Goal: Contribute content: Add original content to the website for others to see

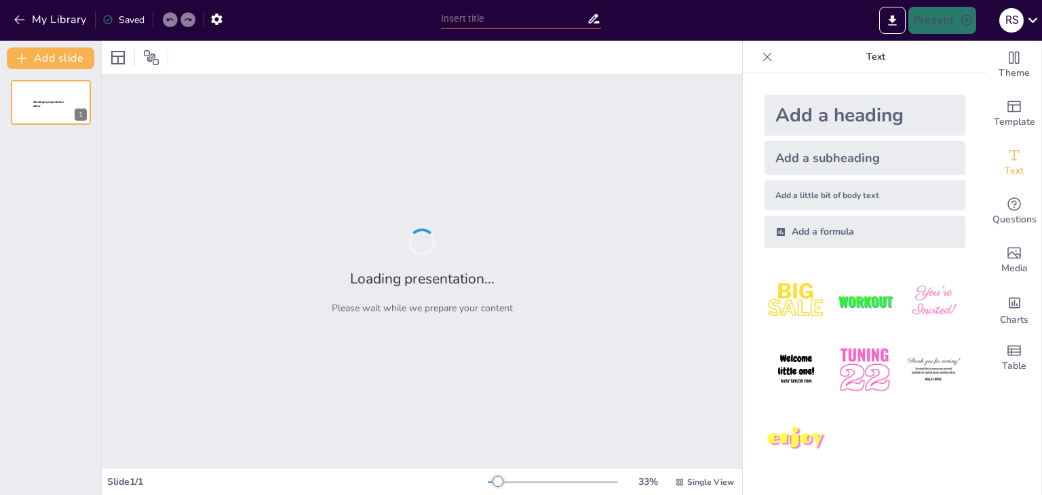
type input "Transforming Legal Case Management: The Legal Monitoring System"
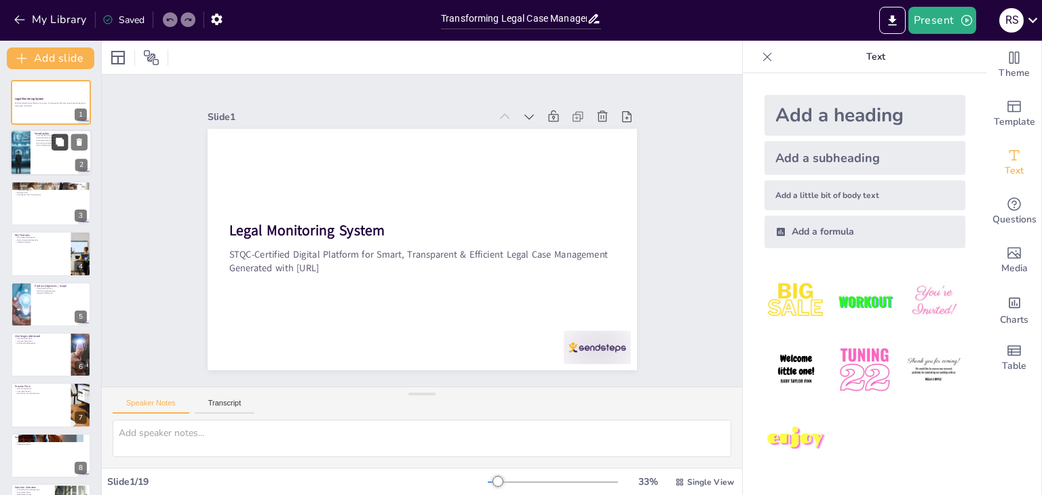
click at [56, 138] on icon at bounding box center [60, 142] width 8 height 8
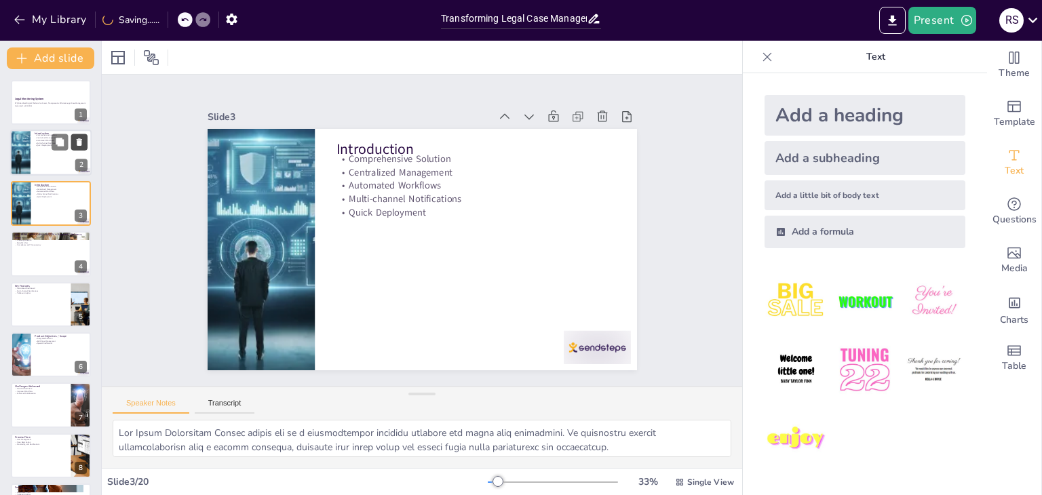
click at [77, 139] on icon at bounding box center [80, 143] width 10 height 10
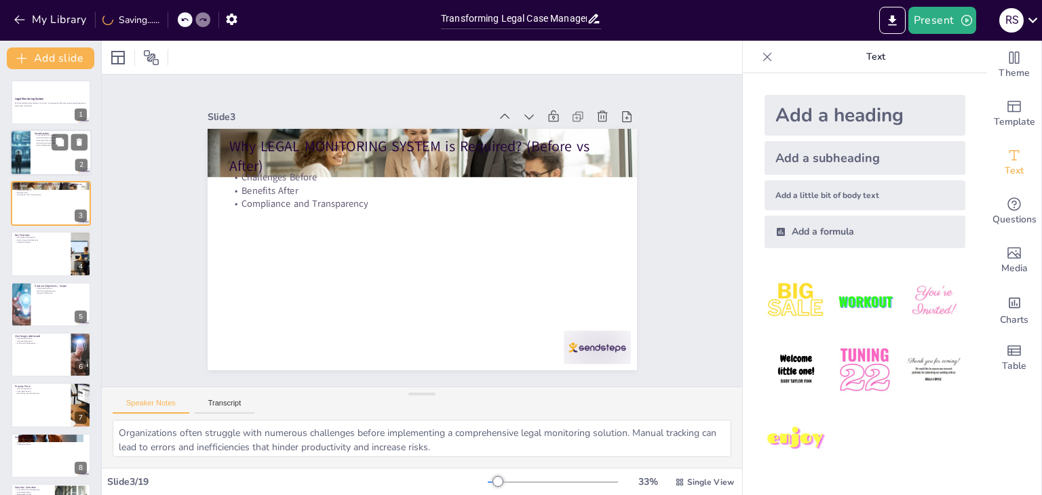
click at [41, 162] on div at bounding box center [50, 153] width 81 height 46
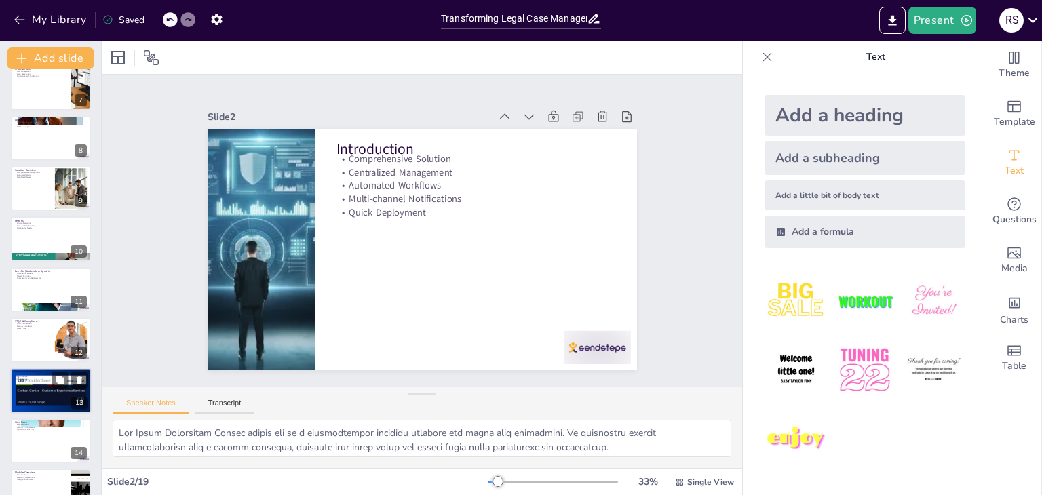
scroll to position [407, 0]
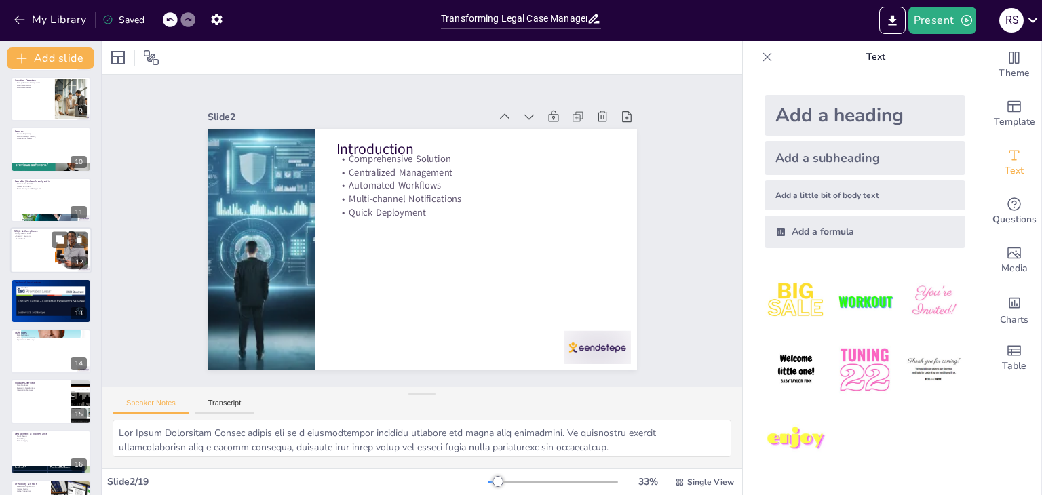
click at [44, 240] on div at bounding box center [50, 250] width 81 height 46
type textarea "STQC certification is a significant endorsement of the Legal Monitoring System'…"
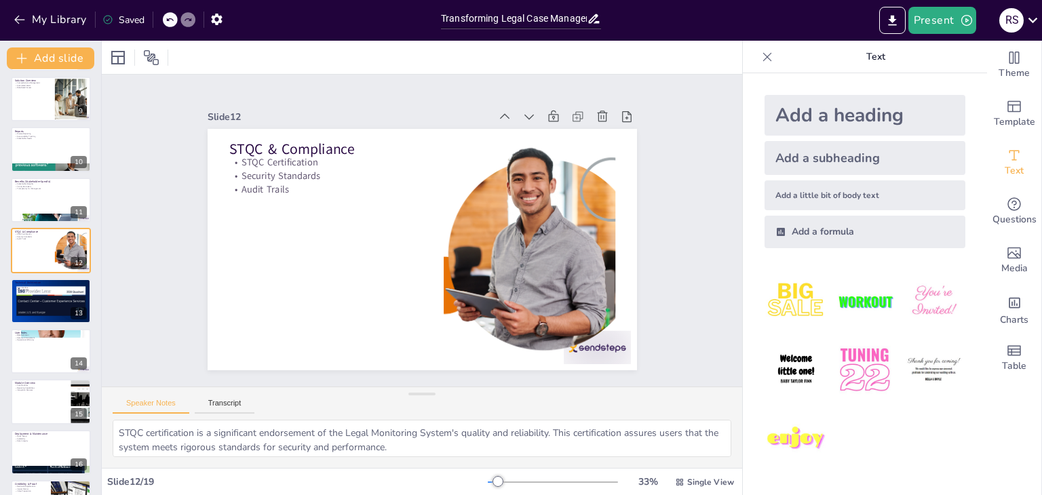
scroll to position [375, 0]
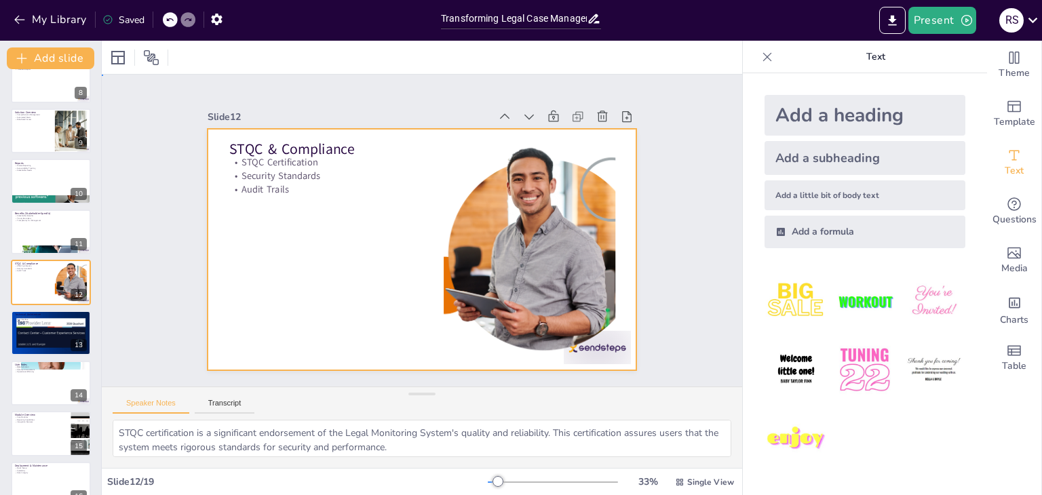
click at [293, 256] on div at bounding box center [420, 249] width 453 height 285
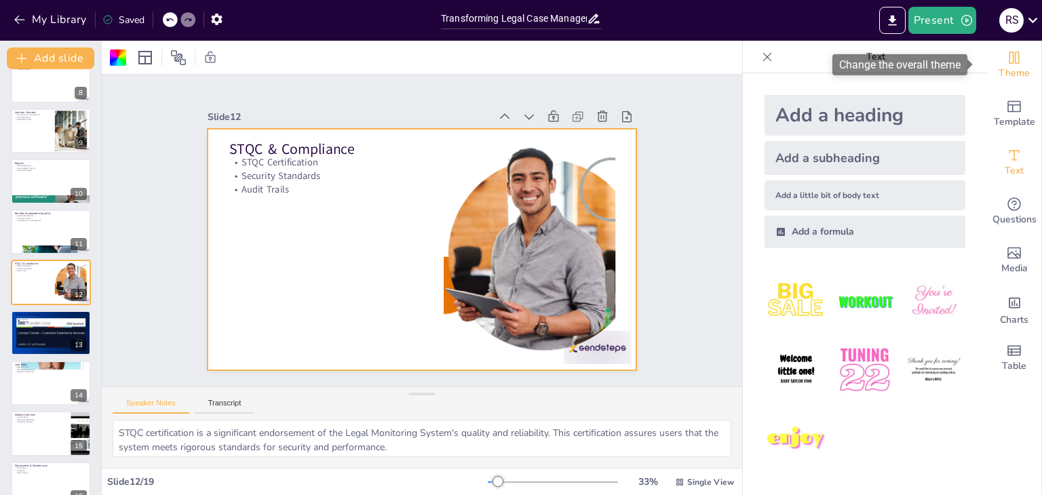
click at [1003, 73] on span "Theme" at bounding box center [1014, 73] width 31 height 15
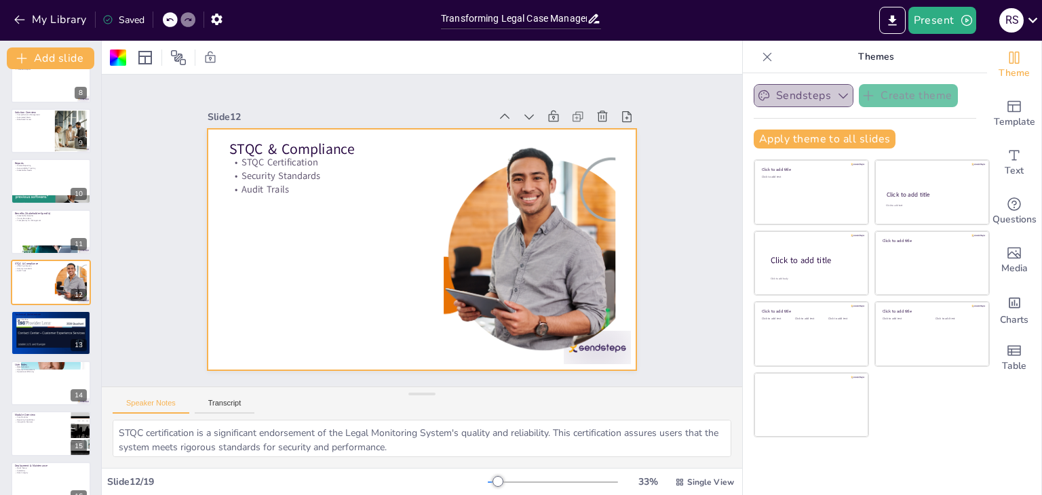
click at [800, 98] on button "Sendsteps" at bounding box center [804, 95] width 100 height 23
click at [805, 99] on button "Sendsteps" at bounding box center [804, 95] width 100 height 23
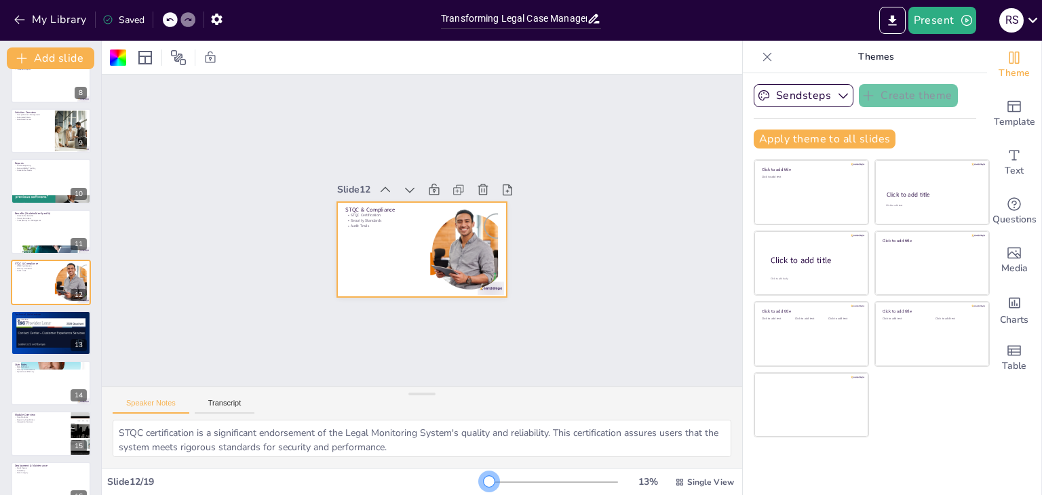
drag, startPoint x: 489, startPoint y: 478, endPoint x: 480, endPoint y: 459, distance: 21.6
click at [480, 459] on div "Slide 1 Legal Monitoring System STQC-Certified Digital Platform for Smart, Tran…" at bounding box center [422, 268] width 641 height 455
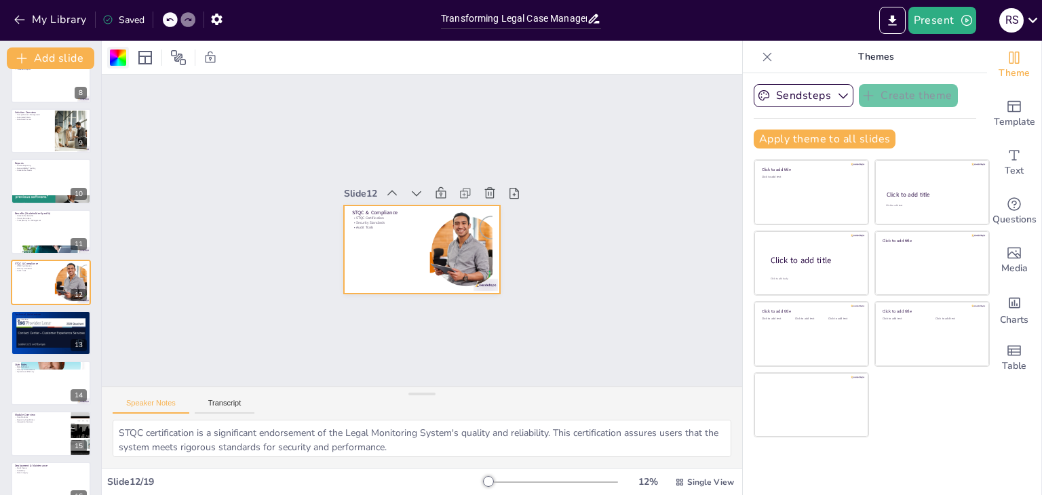
click at [126, 52] on div at bounding box center [118, 58] width 16 height 16
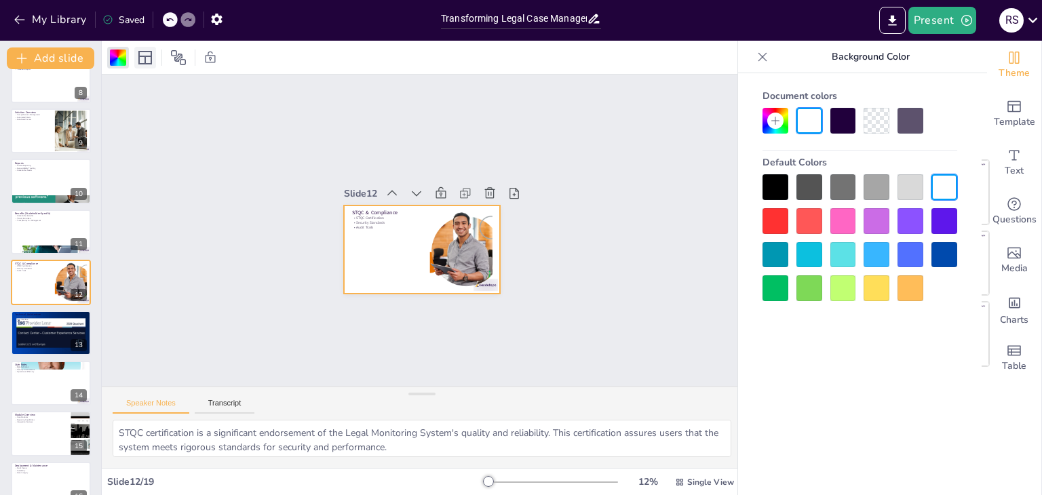
click at [152, 58] on icon at bounding box center [145, 58] width 14 height 14
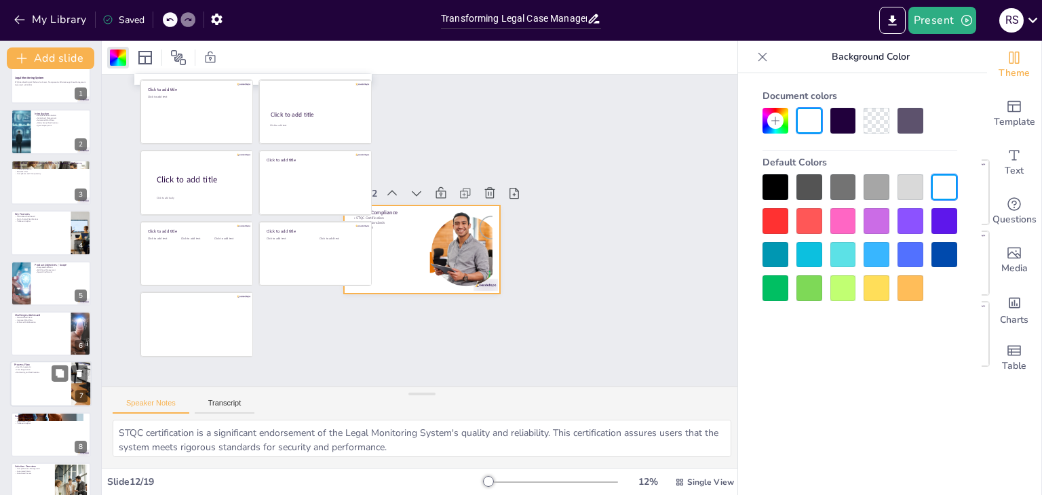
scroll to position [0, 0]
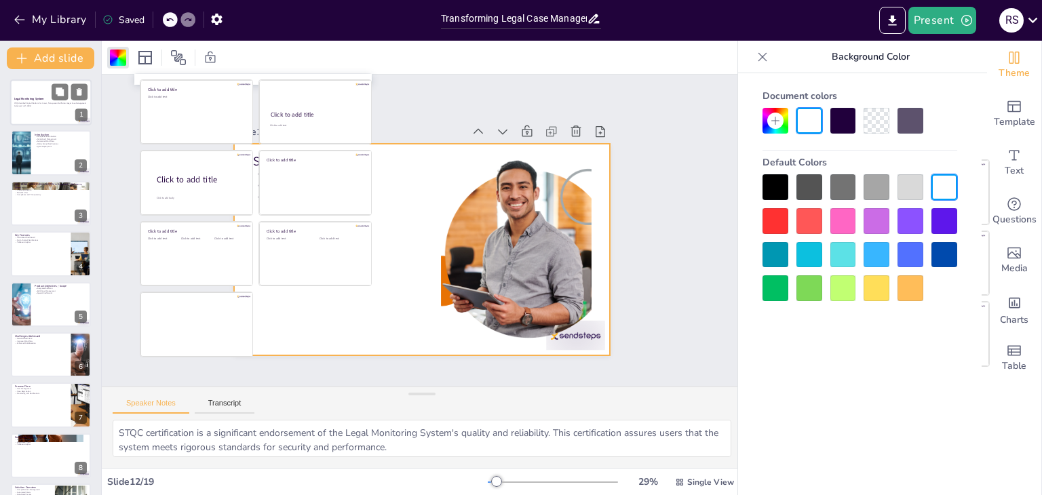
click at [37, 102] on p "STQC-Certified Digital Platform for Smart, Transparent & Efficient Legal Case M…" at bounding box center [50, 103] width 73 height 3
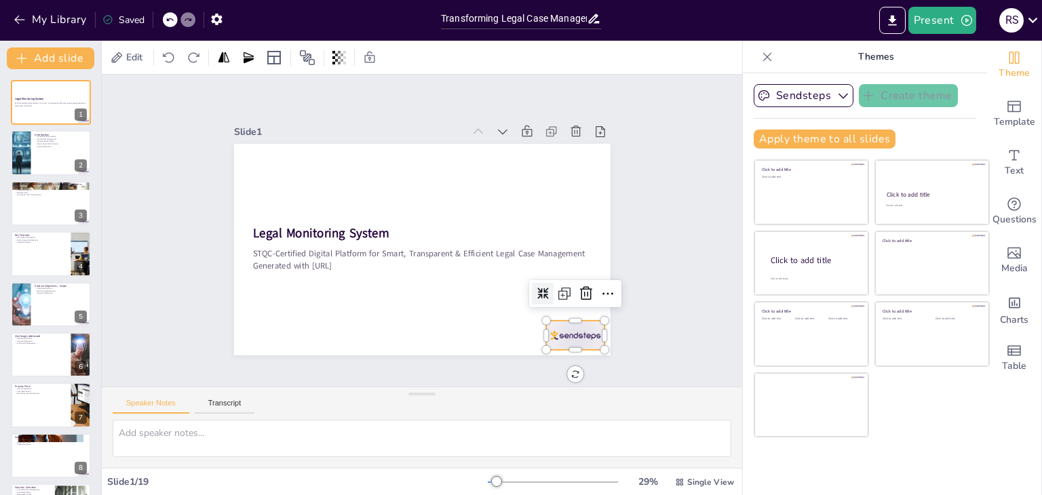
click at [561, 335] on div at bounding box center [575, 335] width 59 height 29
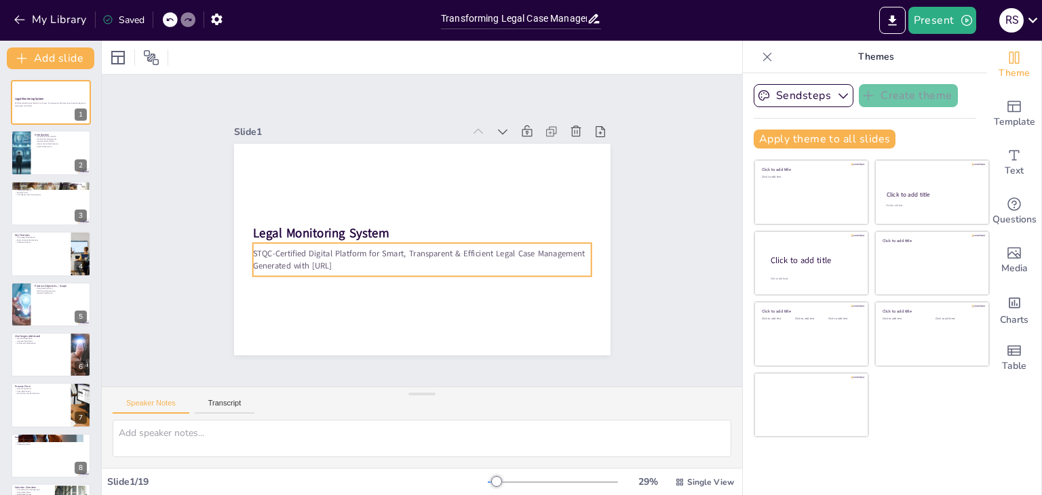
click at [275, 246] on p "STQC-Certified Digital Platform for Smart, Transparent & Efficient Legal Case M…" at bounding box center [419, 253] width 338 height 47
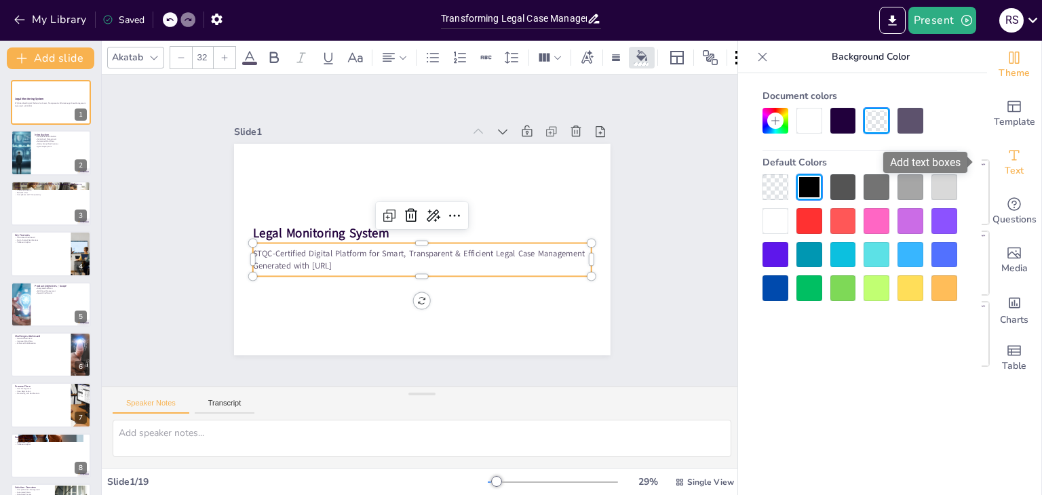
click at [1005, 172] on span "Text" at bounding box center [1014, 171] width 19 height 15
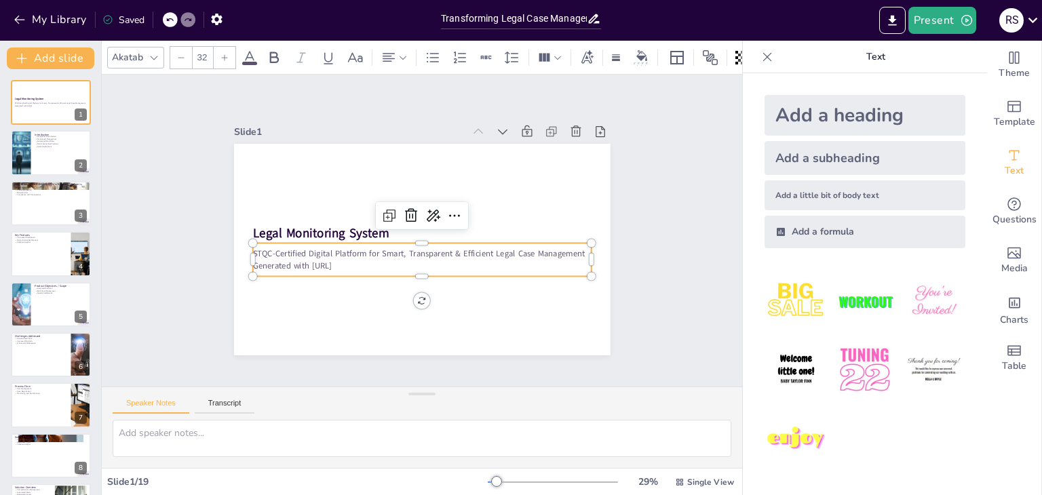
click at [865, 297] on img at bounding box center [864, 301] width 63 height 63
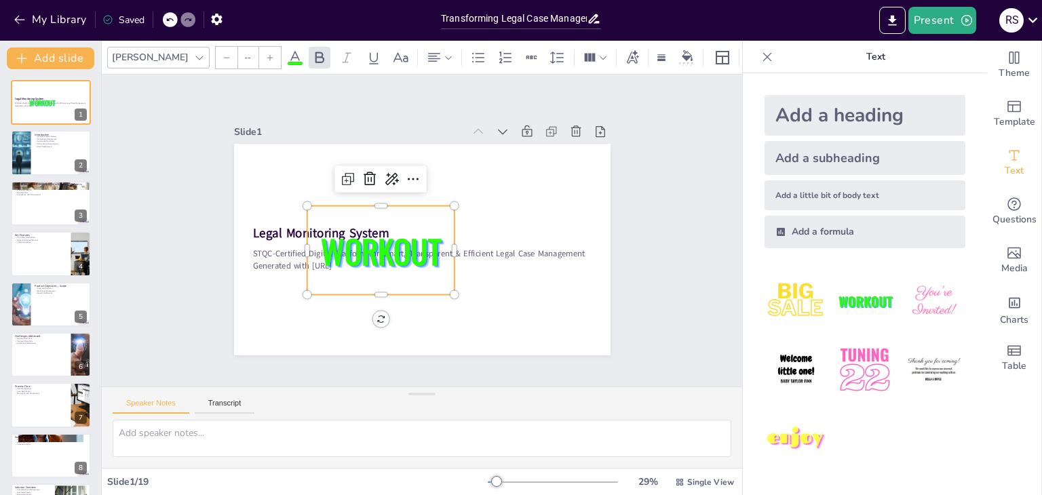
type input "162.7"
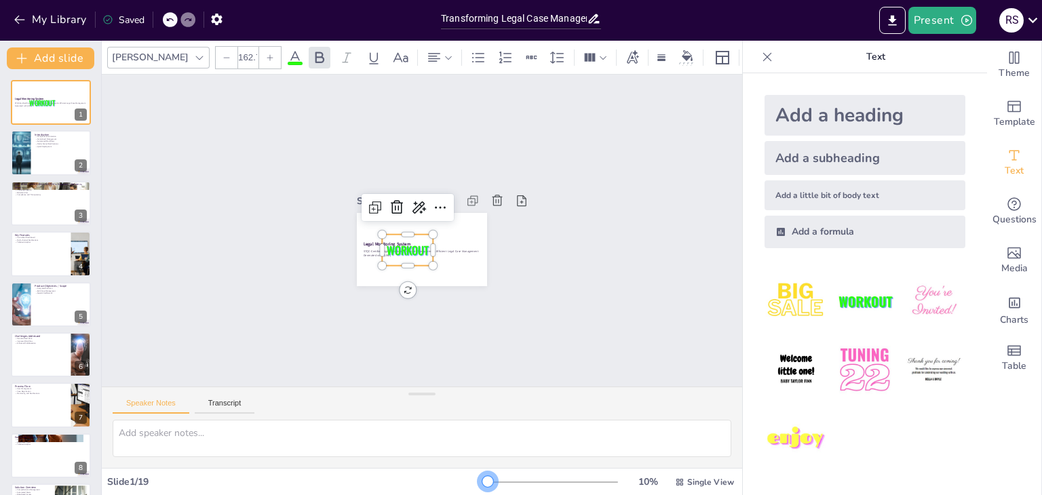
drag, startPoint x: 489, startPoint y: 484, endPoint x: 435, endPoint y: 484, distance: 53.6
click at [435, 484] on div "Slide 1 / 19 10 % Single View" at bounding box center [422, 483] width 641 height 22
click at [607, 480] on div at bounding box center [553, 482] width 130 height 11
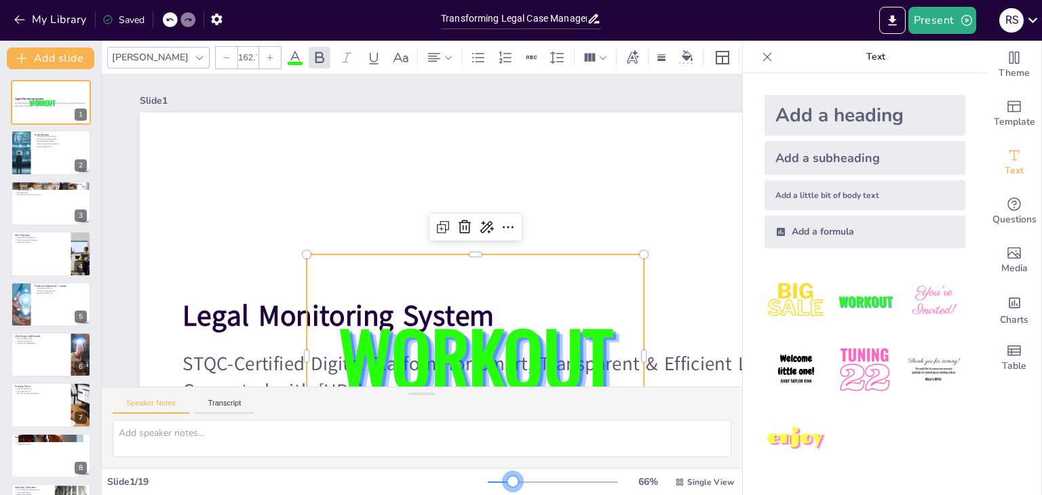
drag, startPoint x: 603, startPoint y: 485, endPoint x: 504, endPoint y: 487, distance: 98.4
click at [508, 487] on div at bounding box center [513, 481] width 11 height 11
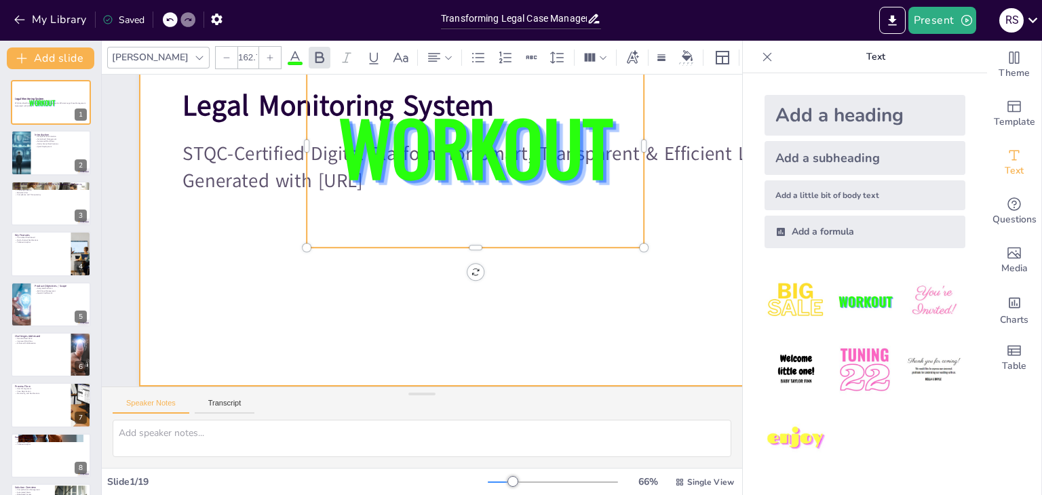
scroll to position [220, 0]
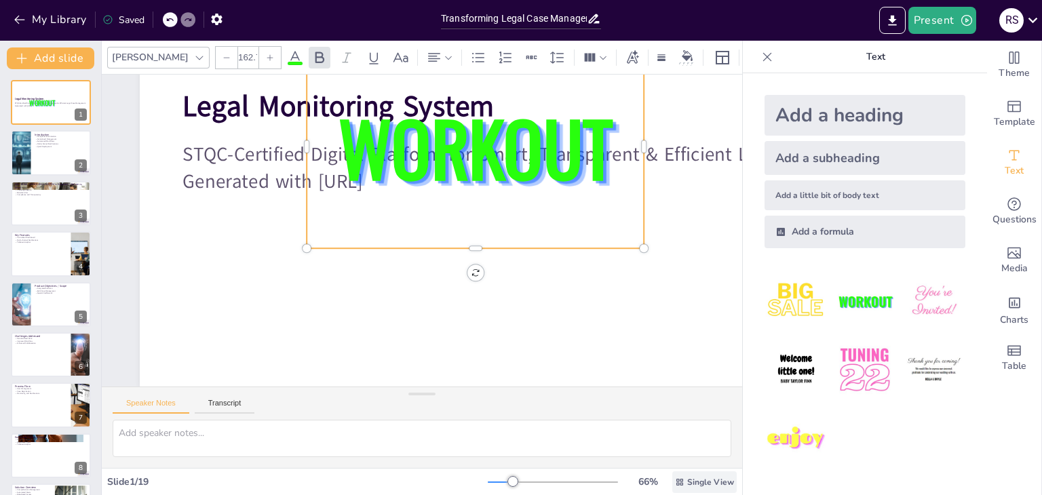
click at [699, 485] on span "Single View" at bounding box center [710, 482] width 47 height 11
click at [231, 410] on button "Transcript" at bounding box center [225, 406] width 60 height 15
click at [35, 157] on div at bounding box center [50, 153] width 81 height 46
type textarea "LEGAL MONITORING SYSTEM is a comprehensive solution for end-to-end legal case m…"
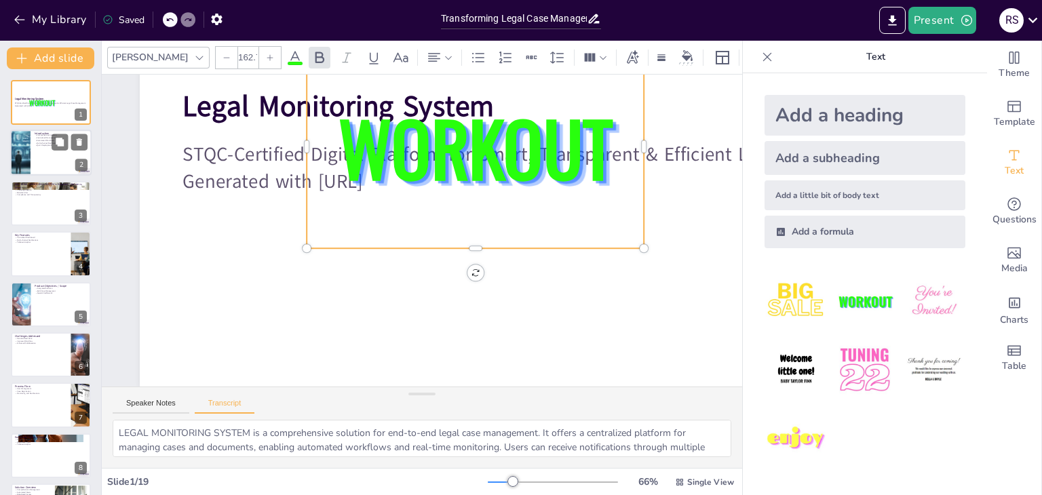
scroll to position [0, 0]
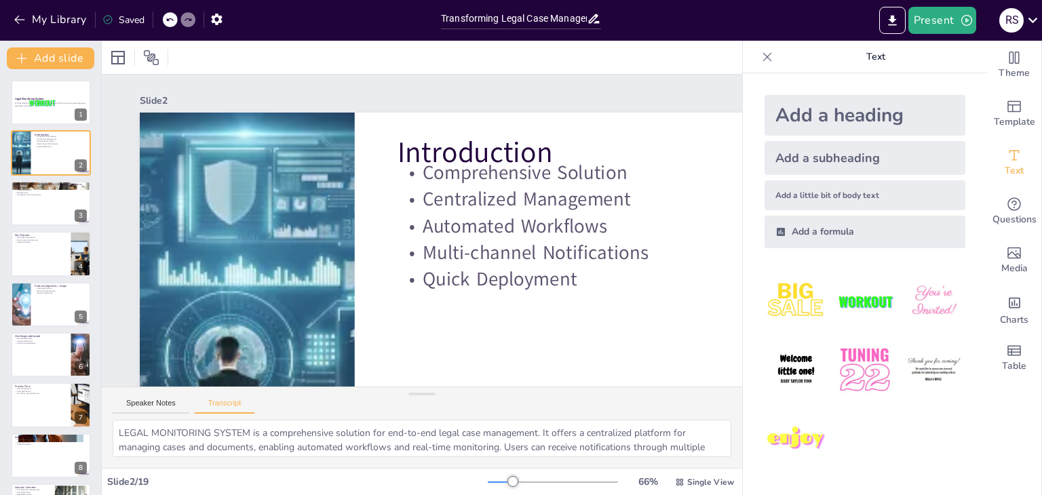
click at [801, 119] on div "Add a heading" at bounding box center [865, 115] width 201 height 41
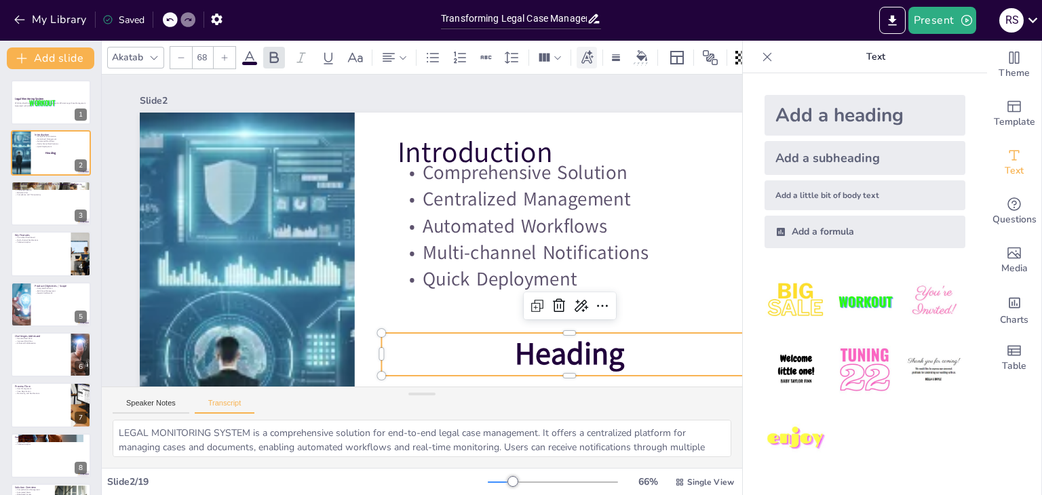
click at [588, 50] on icon at bounding box center [588, 57] width 12 height 14
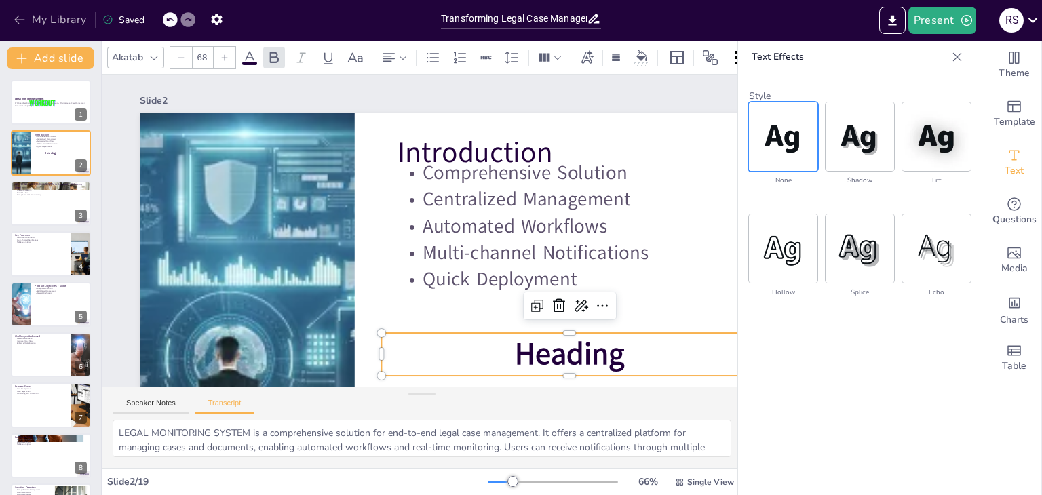
click at [21, 13] on icon "button" at bounding box center [20, 20] width 14 height 14
